Goal: Use online tool/utility: Utilize a website feature to perform a specific function

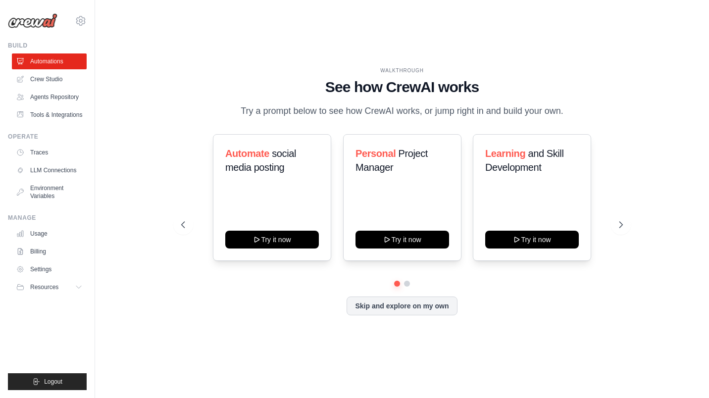
click at [49, 79] on link "Crew Studio" at bounding box center [49, 79] width 75 height 16
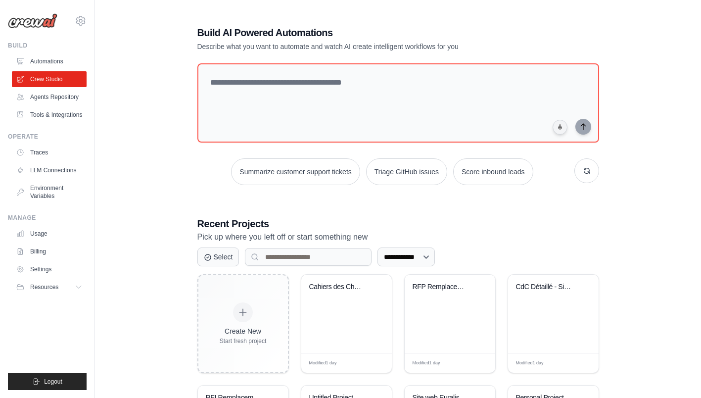
click at [534, 304] on div "CdC Détaillé - Site d'Assurance Cli..." at bounding box center [553, 314] width 91 height 78
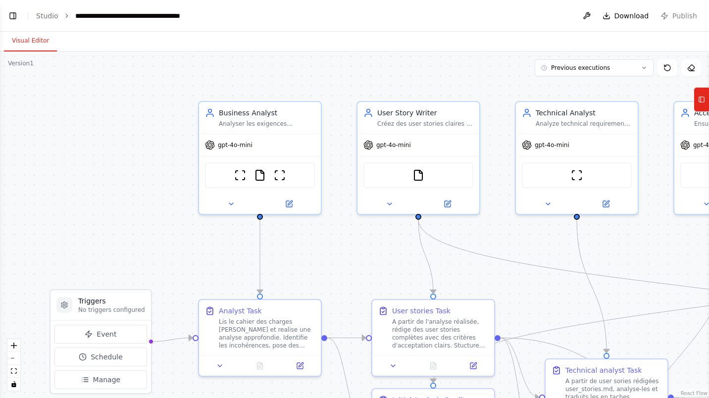
scroll to position [3836, 0]
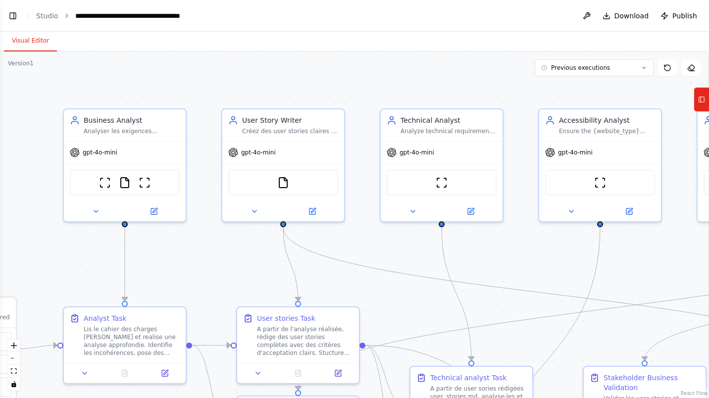
drag, startPoint x: 497, startPoint y: 241, endPoint x: 346, endPoint y: 242, distance: 151.4
click at [358, 248] on div ".deletable-edge-delete-btn { width: 20px; height: 20px; border: 0px solid #ffff…" at bounding box center [354, 224] width 709 height 346
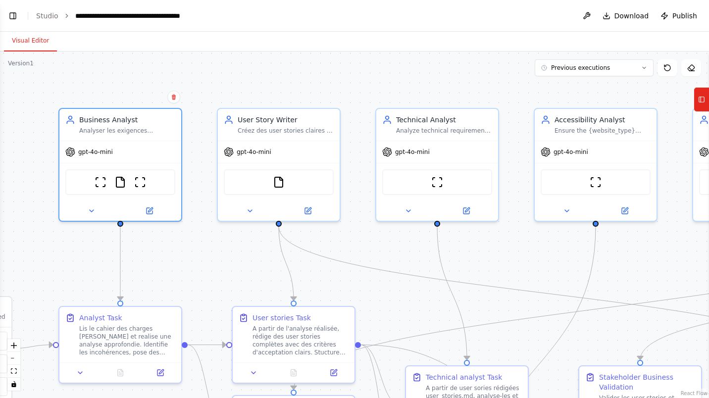
click at [150, 212] on icon at bounding box center [150, 211] width 8 height 8
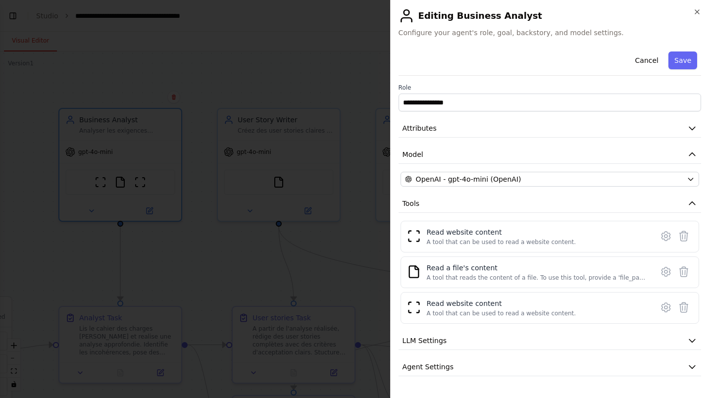
click at [689, 129] on icon "button" at bounding box center [692, 128] width 6 height 3
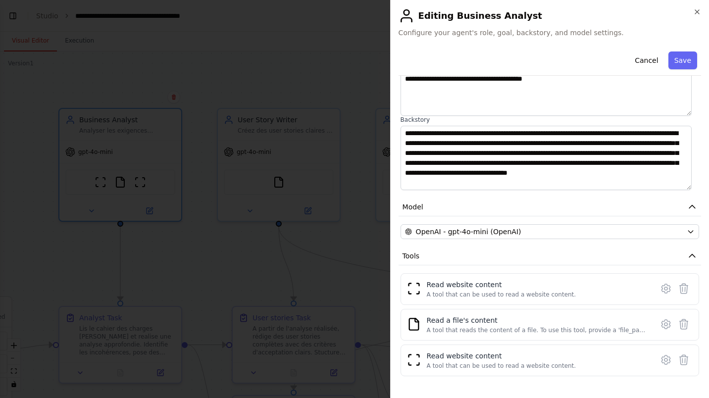
scroll to position [105, 0]
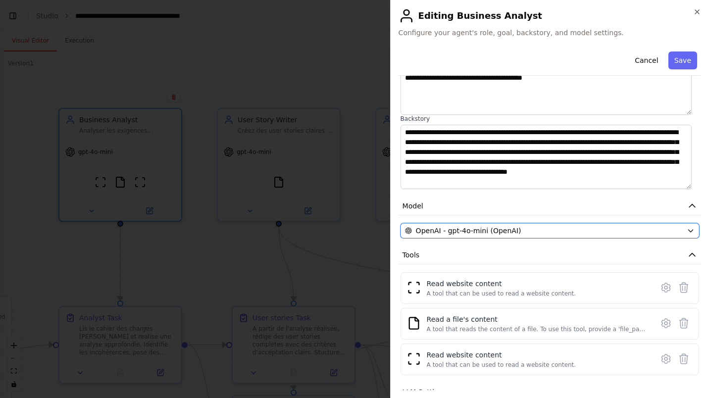
click at [686, 227] on icon "button" at bounding box center [690, 231] width 8 height 8
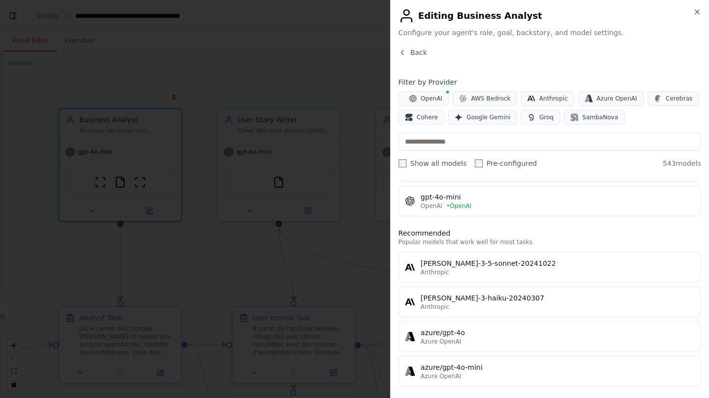
scroll to position [60, 0]
click at [697, 10] on icon "button" at bounding box center [697, 12] width 8 height 8
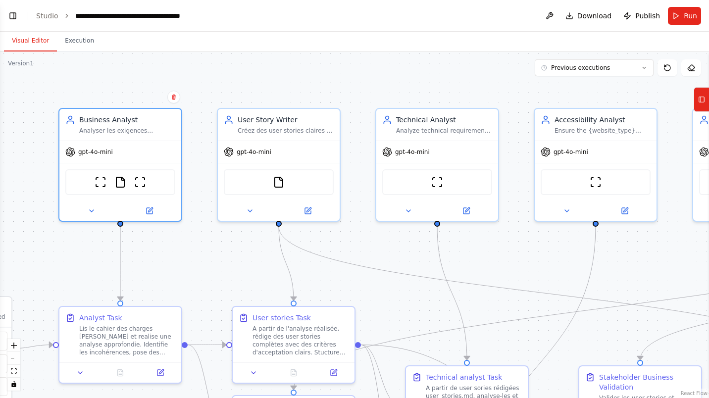
click at [152, 210] on icon at bounding box center [149, 211] width 6 height 6
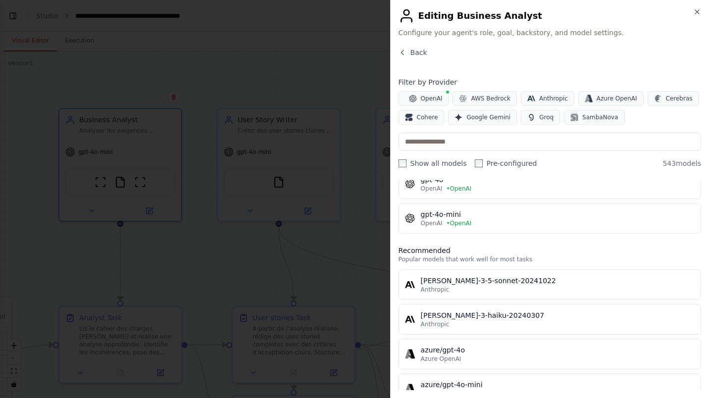
scroll to position [0, 0]
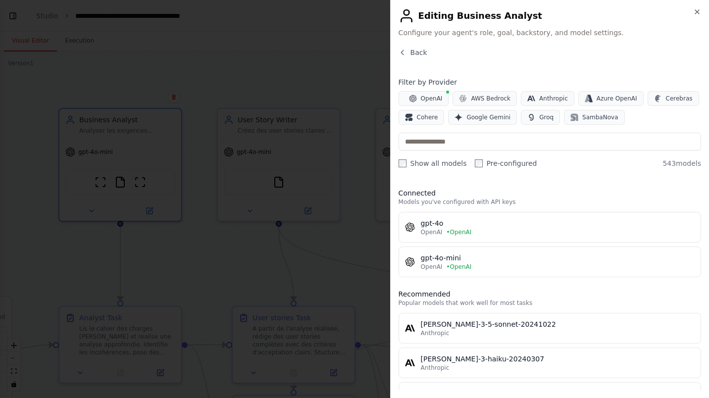
click at [418, 55] on span "Back" at bounding box center [418, 53] width 17 height 10
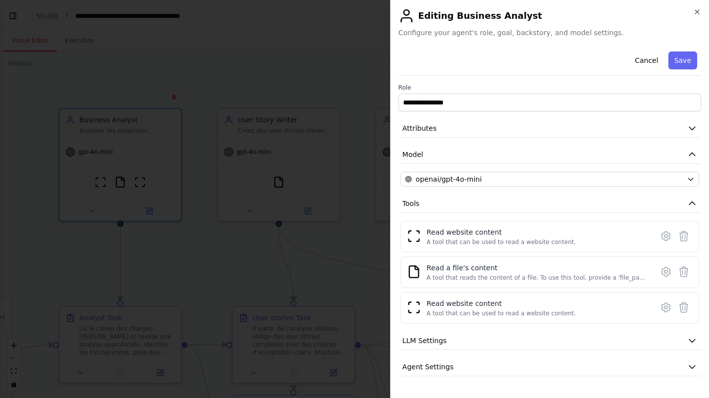
click at [661, 239] on icon at bounding box center [665, 236] width 8 height 9
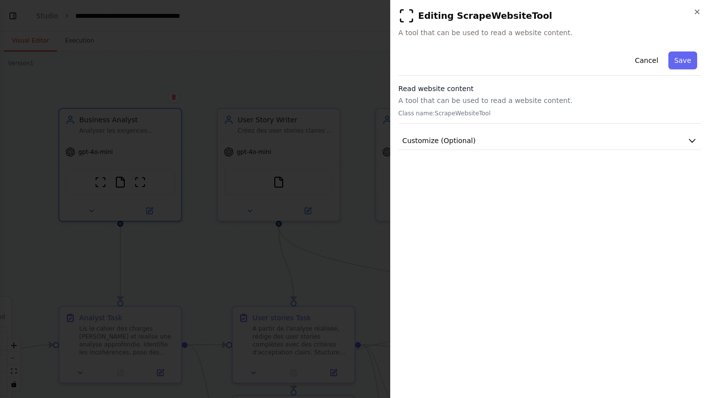
click at [694, 139] on icon "button" at bounding box center [692, 141] width 10 height 10
click at [693, 12] on icon "button" at bounding box center [697, 12] width 8 height 8
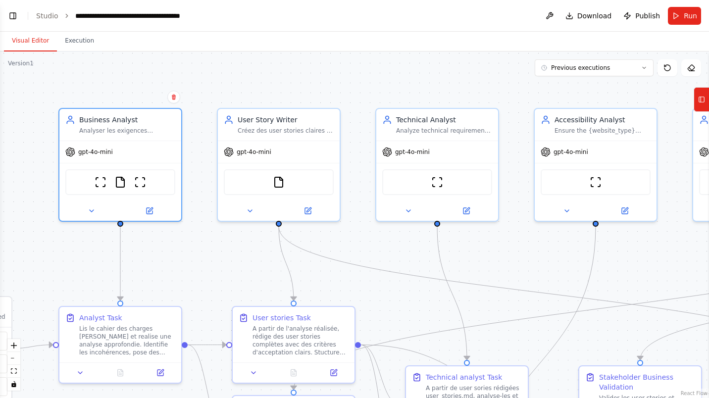
click at [98, 184] on img at bounding box center [101, 182] width 12 height 12
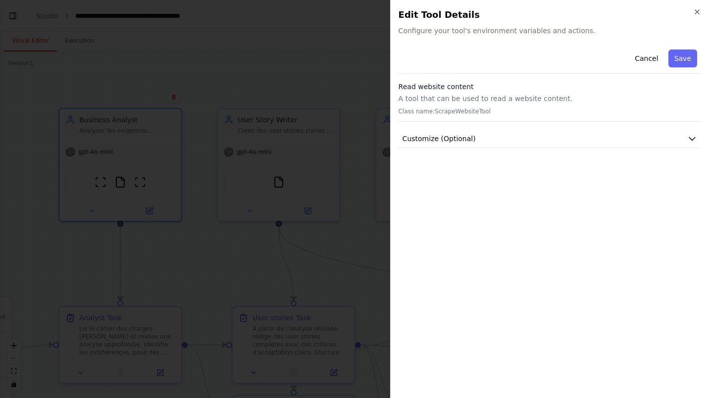
click at [691, 140] on icon "button" at bounding box center [692, 139] width 6 height 3
click at [695, 13] on icon "button" at bounding box center [697, 12] width 4 height 4
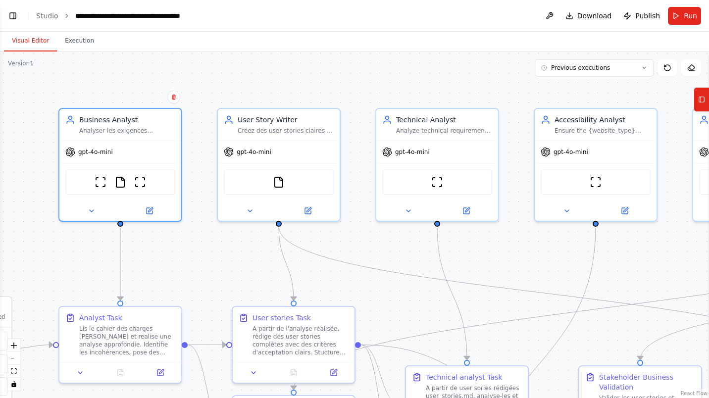
click at [144, 182] on img at bounding box center [140, 182] width 12 height 12
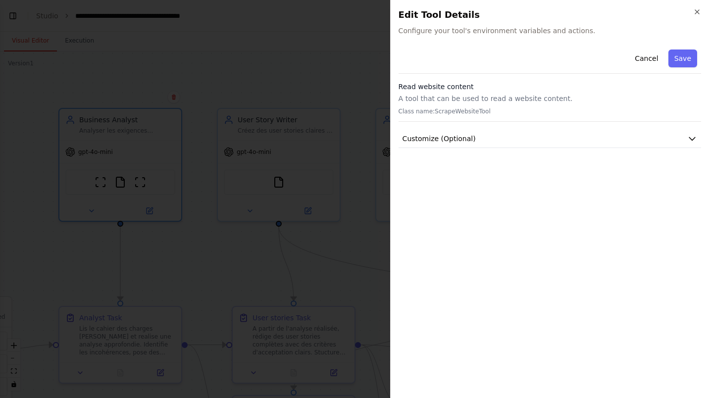
click at [690, 135] on icon "button" at bounding box center [692, 139] width 10 height 10
click at [698, 11] on icon "button" at bounding box center [697, 12] width 4 height 4
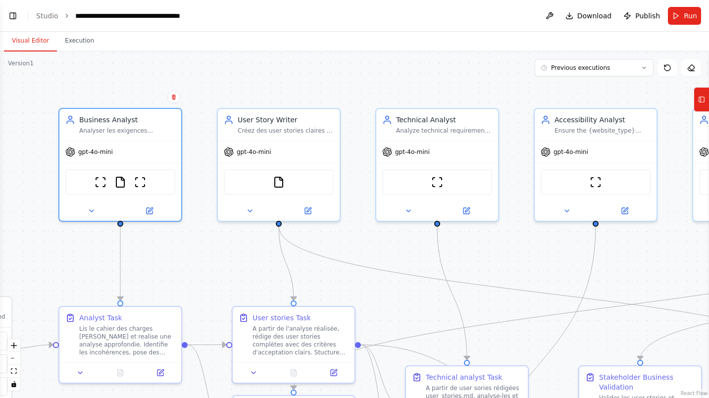
click at [120, 183] on img at bounding box center [120, 182] width 12 height 12
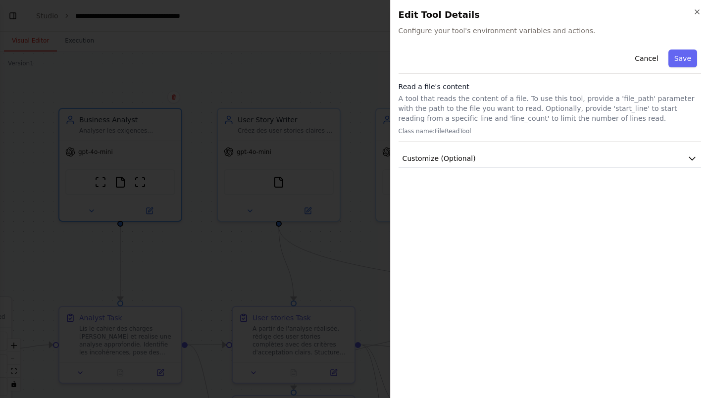
click at [693, 158] on icon "button" at bounding box center [692, 158] width 10 height 10
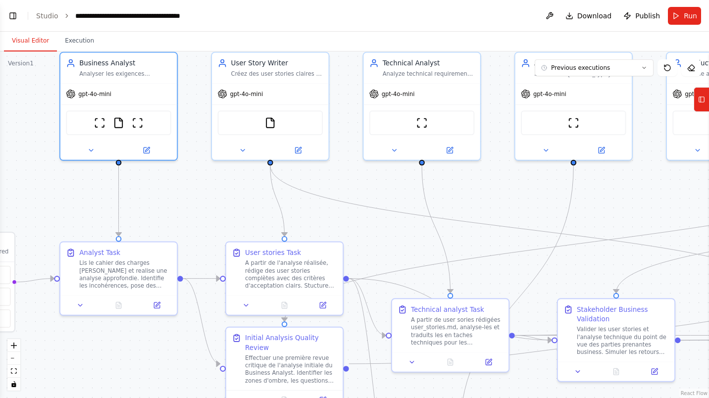
drag, startPoint x: 169, startPoint y: 283, endPoint x: 168, endPoint y: 165, distance: 117.8
click at [168, 165] on div ".deletable-edge-delete-btn { width: 20px; height: 20px; border: 0px solid #ffff…" at bounding box center [354, 224] width 709 height 346
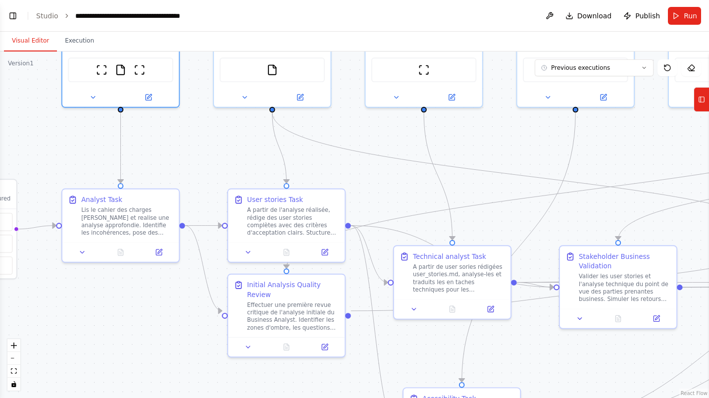
click at [155, 251] on icon at bounding box center [158, 251] width 7 height 7
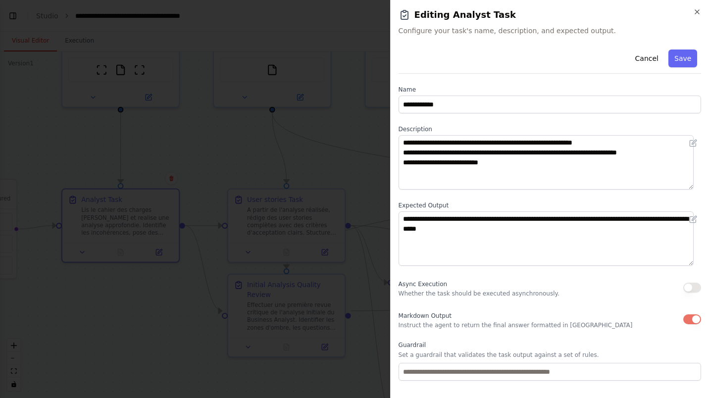
click at [695, 9] on icon "button" at bounding box center [697, 12] width 8 height 8
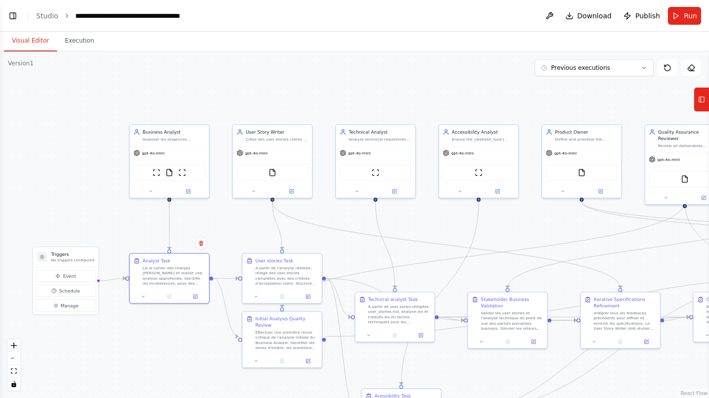
drag, startPoint x: 554, startPoint y: 198, endPoint x: 510, endPoint y: 228, distance: 53.1
click at [510, 228] on div ".deletable-edge-delete-btn { width: 20px; height: 20px; border: 0px solid #ffff…" at bounding box center [354, 224] width 709 height 346
drag, startPoint x: 307, startPoint y: 322, endPoint x: 306, endPoint y: 344, distance: 22.3
click at [306, 349] on div "Effectuer une première revue critique de l'analyse initiale du Business Analyst…" at bounding box center [283, 359] width 62 height 21
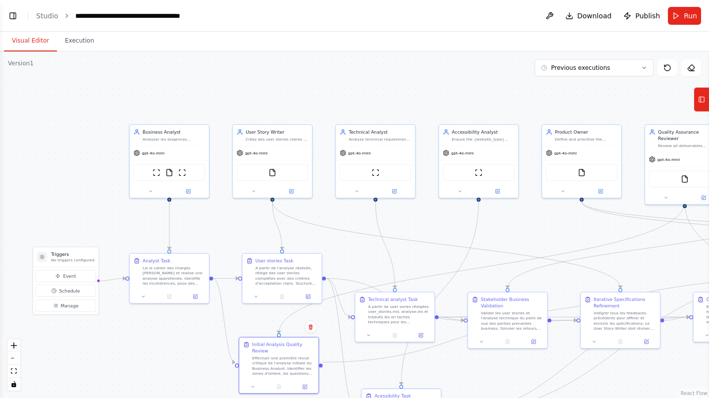
click at [312, 355] on div "Effectuer une première revue critique de l'analyse initiale du Business Analyst…" at bounding box center [283, 365] width 62 height 21
click at [308, 296] on icon at bounding box center [308, 296] width 4 height 4
click at [294, 190] on button at bounding box center [291, 192] width 37 height 8
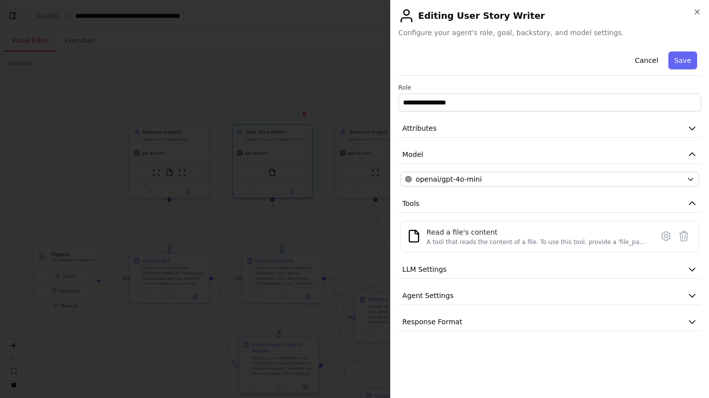
click at [695, 127] on icon "button" at bounding box center [692, 128] width 10 height 10
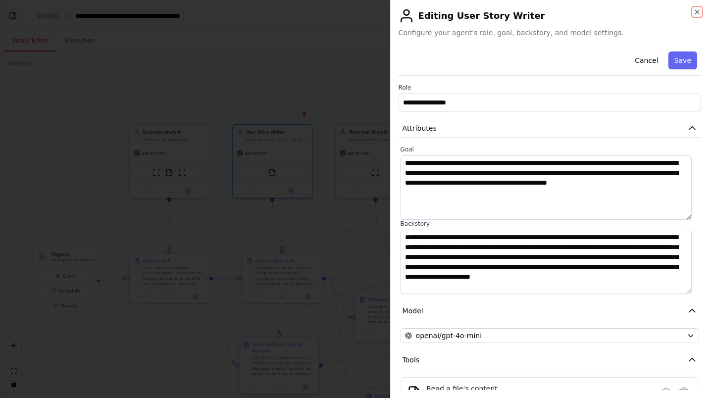
click at [696, 10] on icon "button" at bounding box center [697, 12] width 8 height 8
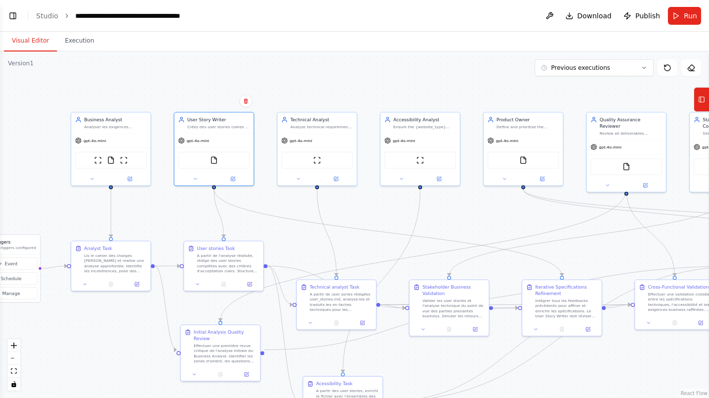
drag, startPoint x: 546, startPoint y: 218, endPoint x: 487, endPoint y: 209, distance: 59.6
click at [489, 210] on div ".deletable-edge-delete-btn { width: 20px; height: 20px; border: 0px solid #ffff…" at bounding box center [354, 224] width 709 height 346
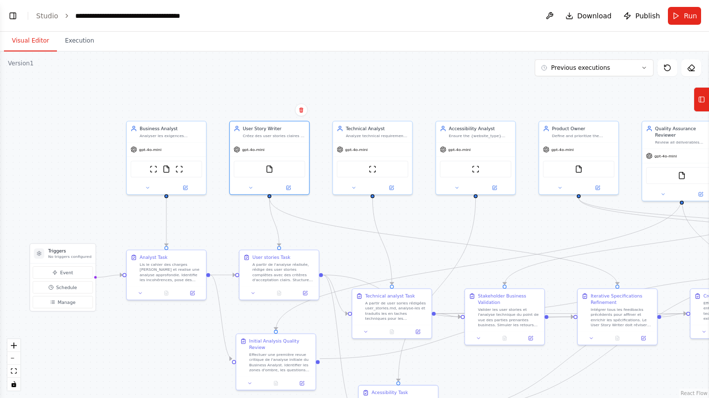
drag, startPoint x: 485, startPoint y: 208, endPoint x: 539, endPoint y: 213, distance: 54.7
click at [539, 213] on div ".deletable-edge-delete-btn { width: 20px; height: 20px; border: 0px solid #ffff…" at bounding box center [354, 224] width 709 height 346
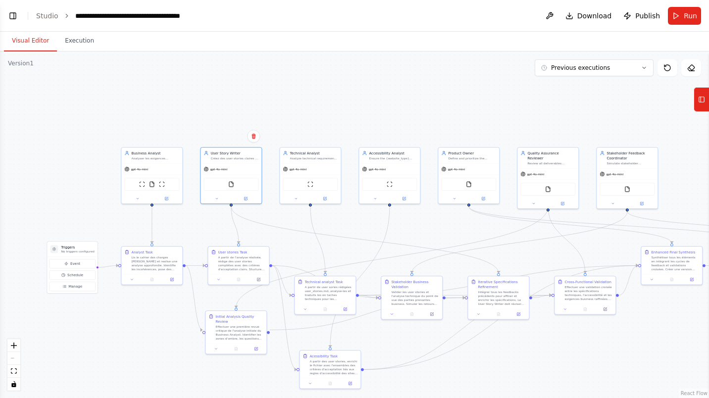
drag, startPoint x: 426, startPoint y: 108, endPoint x: 328, endPoint y: 107, distance: 98.0
click at [328, 107] on div ".deletable-edge-delete-btn { width: 20px; height: 20px; border: 0px solid #ffff…" at bounding box center [354, 224] width 709 height 346
click at [13, 15] on button "Toggle Left Sidebar" at bounding box center [13, 16] width 14 height 14
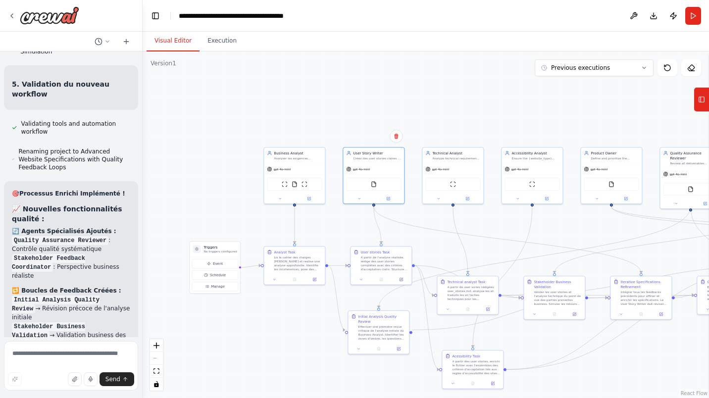
scroll to position [3652, 0]
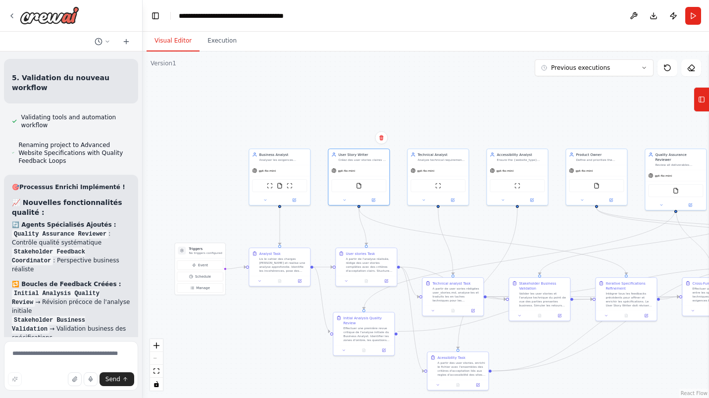
drag, startPoint x: 509, startPoint y: 83, endPoint x: 494, endPoint y: 85, distance: 14.9
click at [494, 85] on div ".deletable-edge-delete-btn { width: 20px; height: 20px; border: 0px solid #ffff…" at bounding box center [426, 224] width 566 height 346
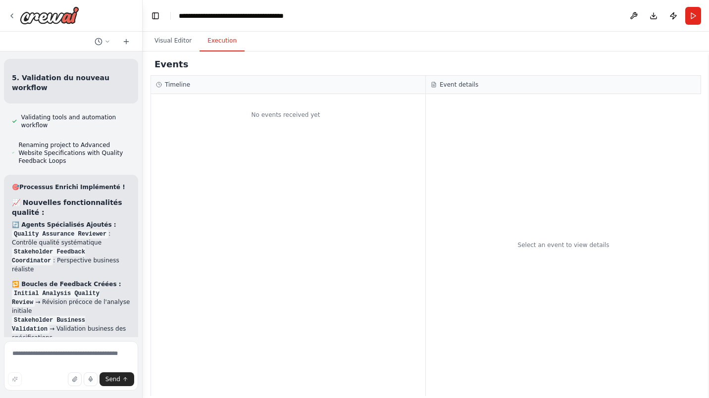
click at [217, 46] on button "Execution" at bounding box center [221, 41] width 45 height 21
click at [690, 16] on button "Run" at bounding box center [693, 16] width 16 height 18
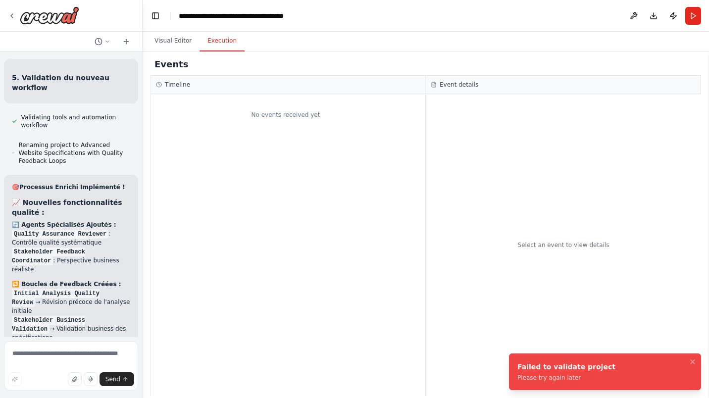
click at [165, 44] on button "Visual Editor" at bounding box center [172, 41] width 53 height 21
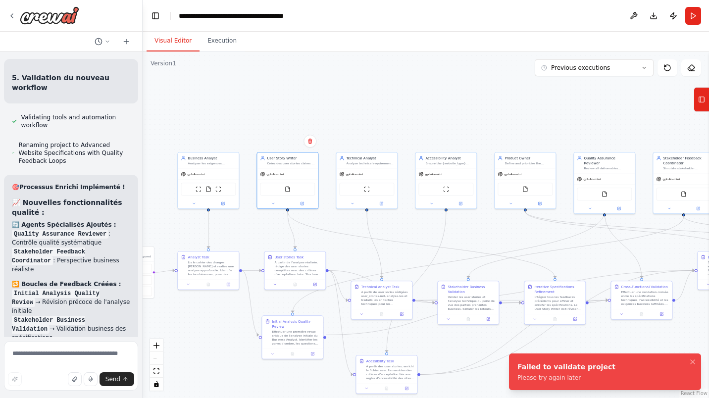
drag, startPoint x: 514, startPoint y: 101, endPoint x: 415, endPoint y: 105, distance: 99.1
click at [418, 106] on div ".deletable-edge-delete-btn { width: 20px; height: 20px; border: 0px solid #ffff…" at bounding box center [426, 224] width 566 height 346
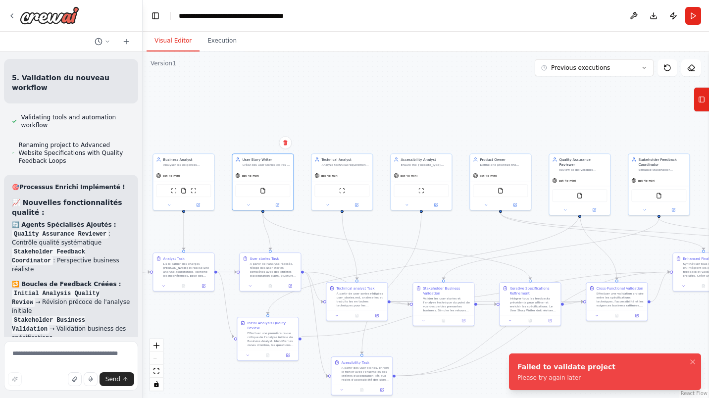
click at [693, 11] on button "Run" at bounding box center [693, 16] width 16 height 18
click at [472, 237] on div ".deletable-edge-delete-btn { width: 20px; height: 20px; border: 0px solid #ffff…" at bounding box center [426, 224] width 566 height 346
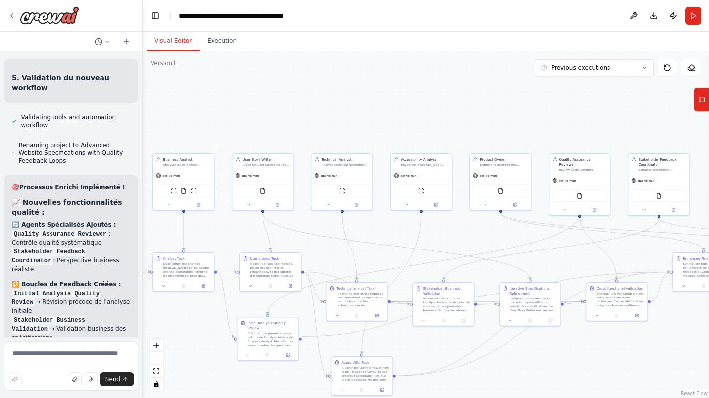
click at [217, 42] on button "Execution" at bounding box center [221, 41] width 45 height 21
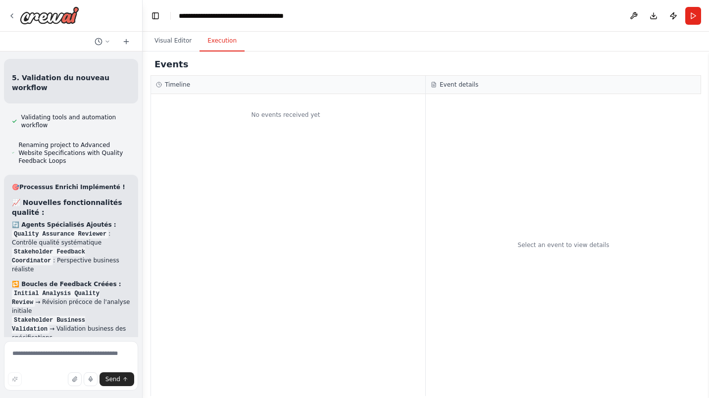
click at [696, 15] on button "Run" at bounding box center [693, 16] width 16 height 18
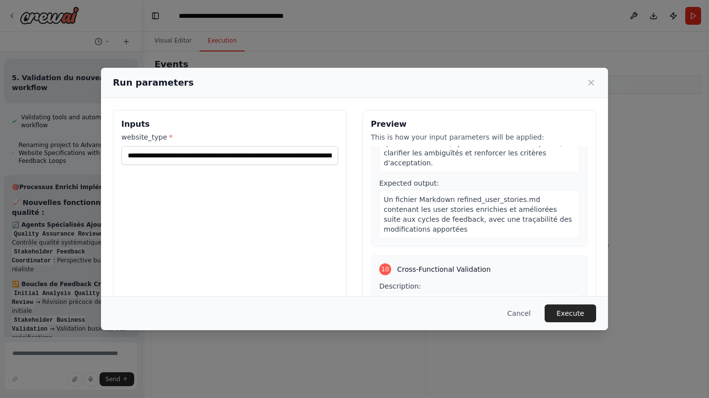
scroll to position [1477, 0]
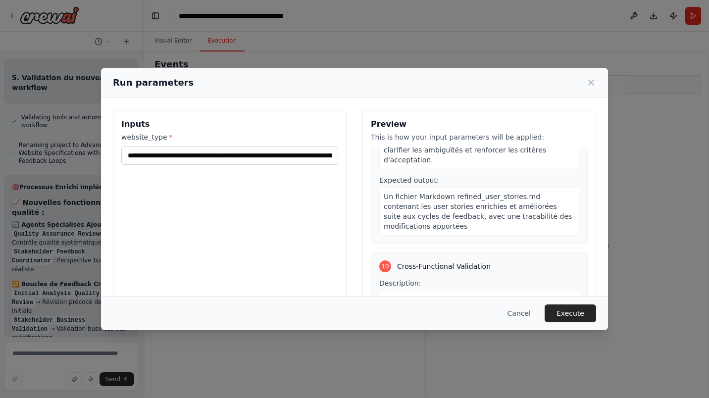
click at [579, 311] on button "Execute" at bounding box center [569, 313] width 51 height 18
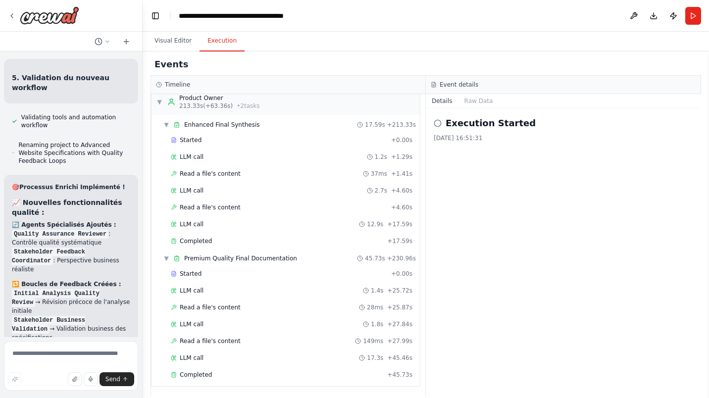
scroll to position [1316, 0]
click at [183, 43] on button "Visual Editor" at bounding box center [172, 41] width 53 height 21
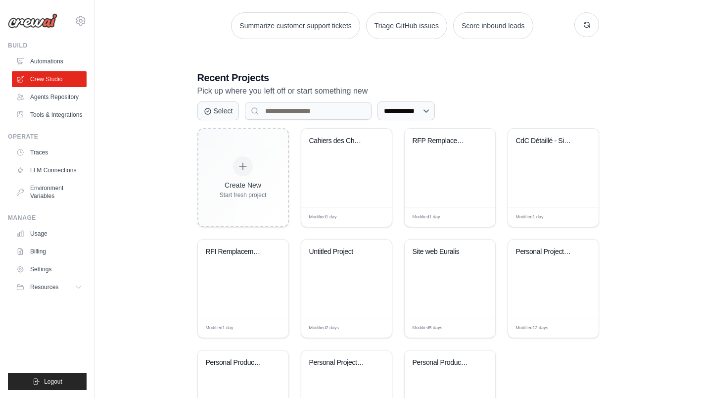
scroll to position [146, 0]
click at [245, 285] on div "RFI Remplacement SAP BFC - Projet C..." at bounding box center [243, 278] width 91 height 78
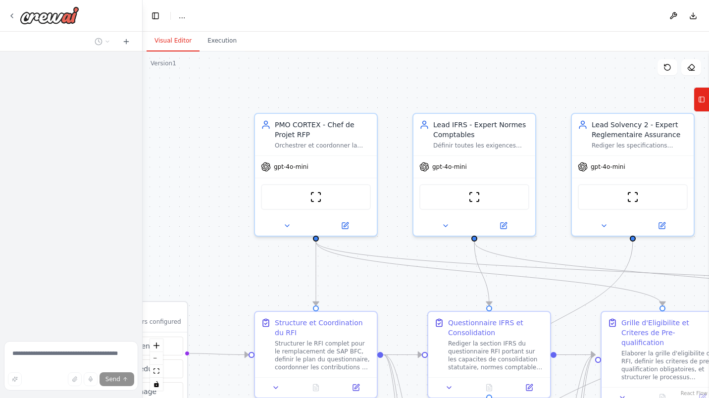
drag, startPoint x: 495, startPoint y: 87, endPoint x: 384, endPoint y: 102, distance: 112.8
click at [385, 102] on div ".deletable-edge-delete-btn { width: 20px; height: 20px; border: 0px solid #ffff…" at bounding box center [426, 224] width 566 height 346
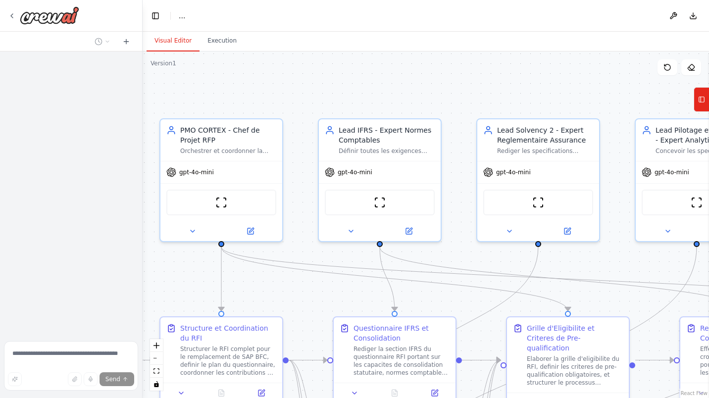
drag, startPoint x: 469, startPoint y: 86, endPoint x: 397, endPoint y: 92, distance: 71.5
click at [397, 89] on div ".deletable-edge-delete-btn { width: 20px; height: 20px; border: 0px solid #ffff…" at bounding box center [426, 224] width 566 height 346
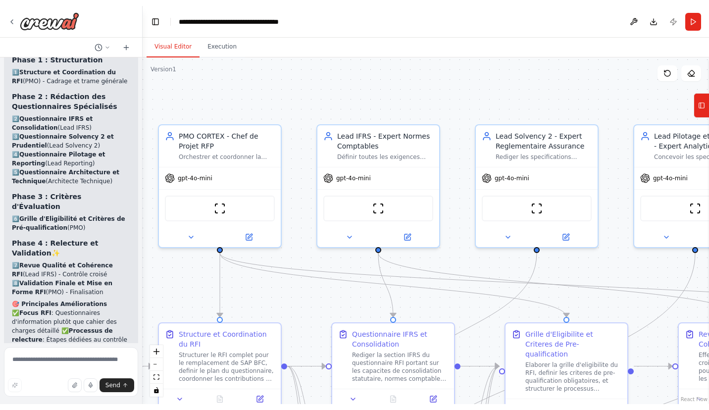
scroll to position [2540, 0]
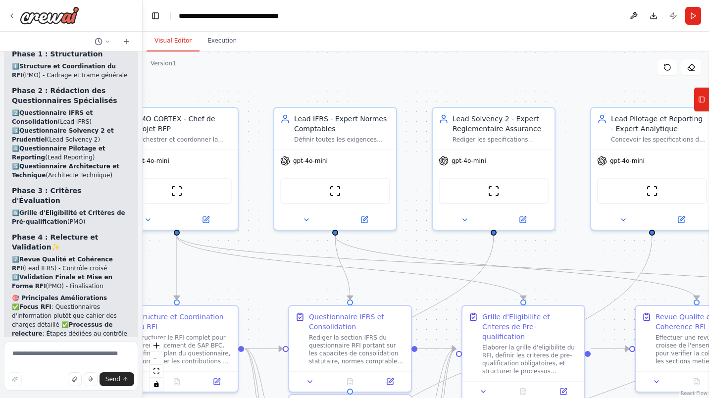
drag, startPoint x: 588, startPoint y: 94, endPoint x: 548, endPoint y: 83, distance: 41.2
click at [548, 83] on div ".deletable-edge-delete-btn { width: 20px; height: 20px; border: 0px solid #ffff…" at bounding box center [426, 224] width 566 height 346
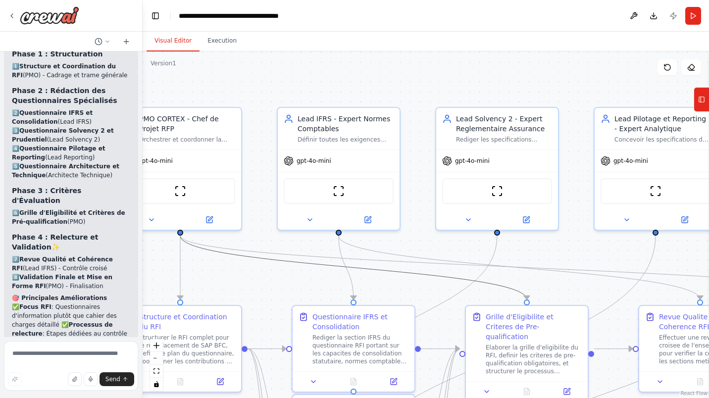
drag, startPoint x: 417, startPoint y: 271, endPoint x: 427, endPoint y: 243, distance: 30.1
click at [427, 243] on div ".deletable-edge-delete-btn { width: 20px; height: 20px; border: 0px solid #ffff…" at bounding box center [426, 224] width 566 height 346
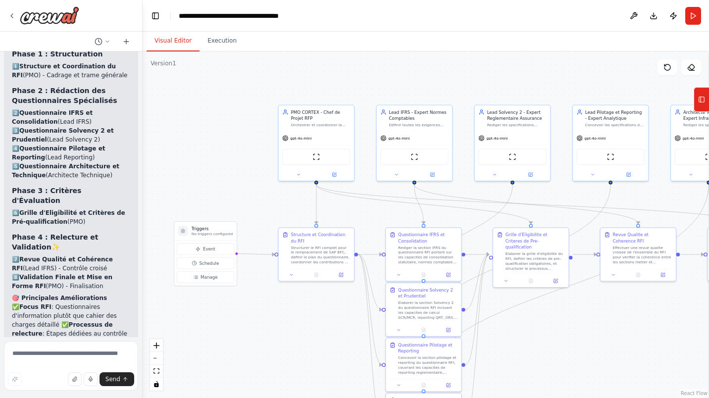
drag, startPoint x: 207, startPoint y: 128, endPoint x: 242, endPoint y: 136, distance: 35.5
click at [242, 136] on div ".deletable-edge-delete-btn { width: 20px; height: 20px; border: 0px solid #ffff…" at bounding box center [426, 224] width 566 height 346
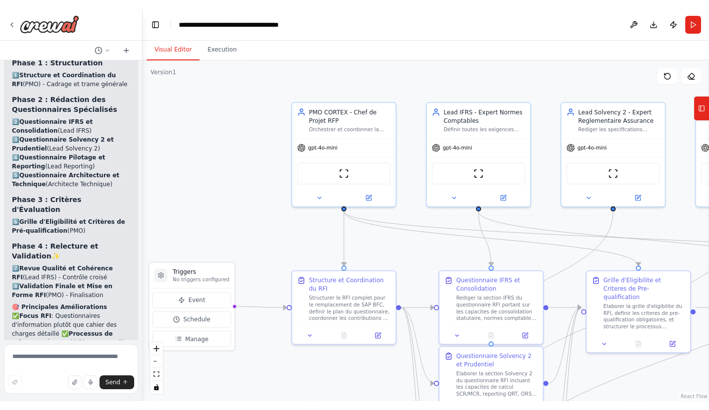
scroll to position [2528, 0]
